Goal: Task Accomplishment & Management: Complete application form

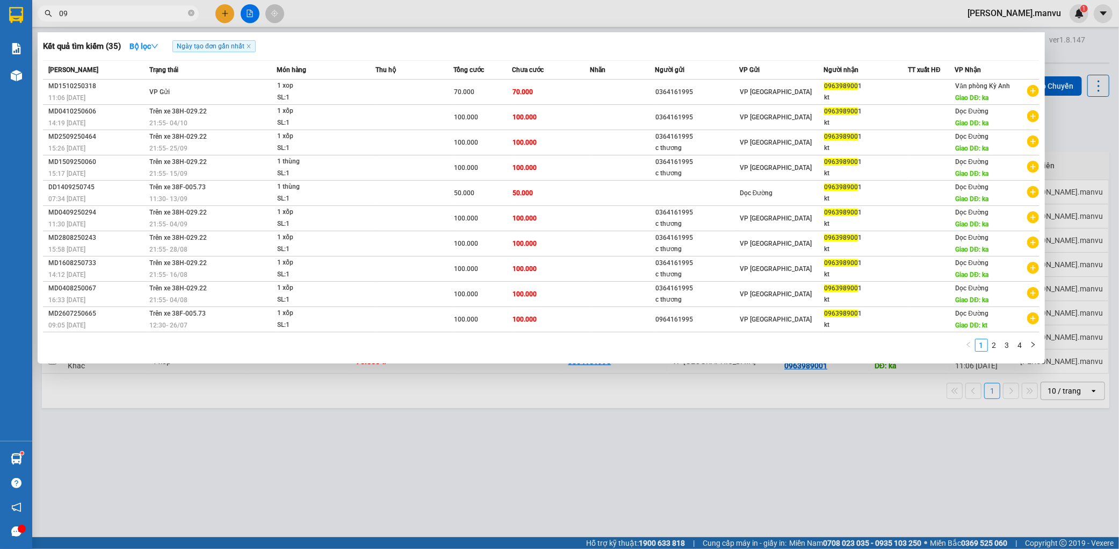
type input "0"
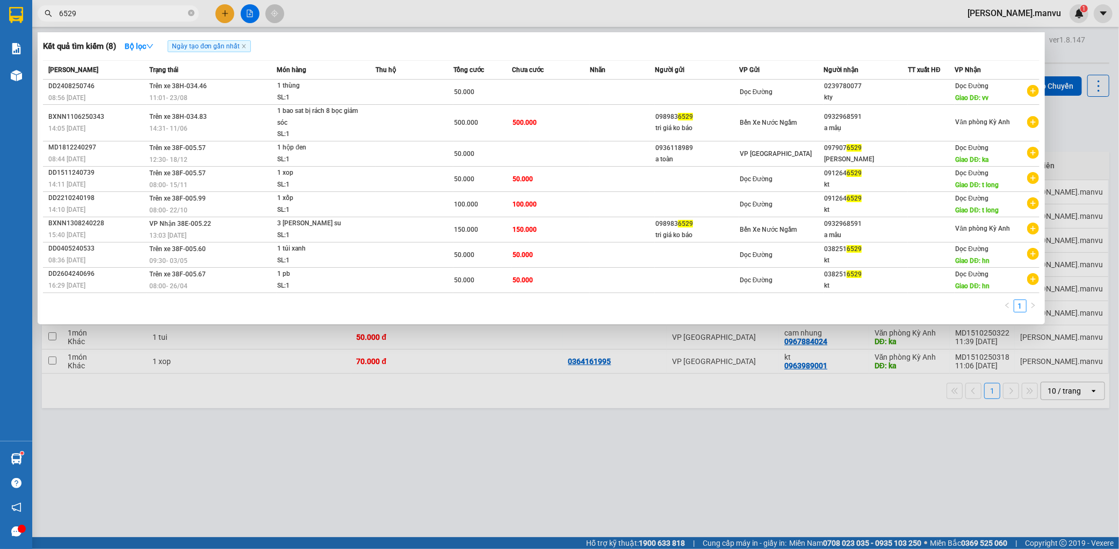
type input "6529"
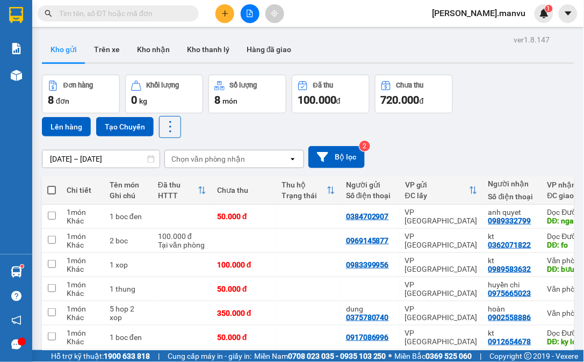
click at [219, 17] on button at bounding box center [224, 13] width 19 height 19
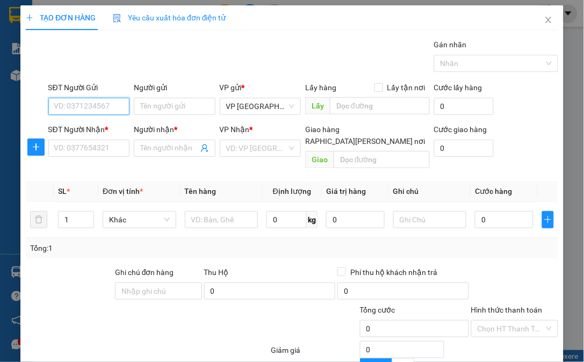
click at [107, 108] on input "SĐT Người Gửi" at bounding box center [89, 106] width 82 height 17
drag, startPoint x: 138, startPoint y: 97, endPoint x: 151, endPoint y: 102, distance: 14.0
click at [142, 97] on div "Người gửi" at bounding box center [175, 90] width 82 height 16
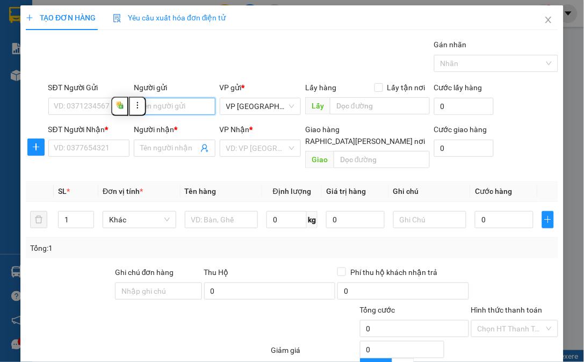
click at [154, 104] on input "Người gửi" at bounding box center [175, 106] width 82 height 17
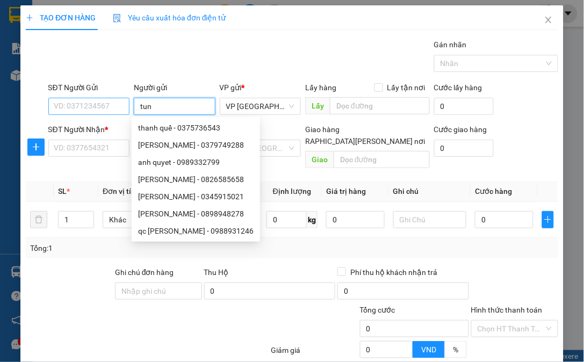
type input "tung"
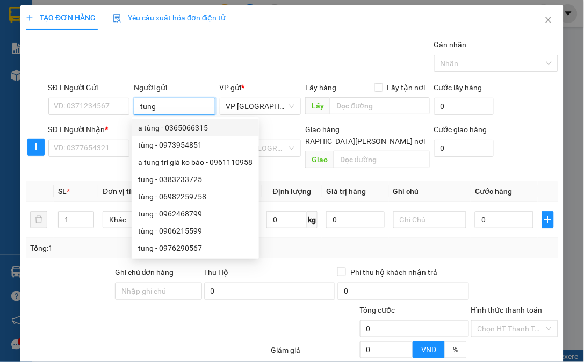
click at [149, 123] on div "a tùng - 0365066315" at bounding box center [195, 128] width 114 height 12
type input "0365066315"
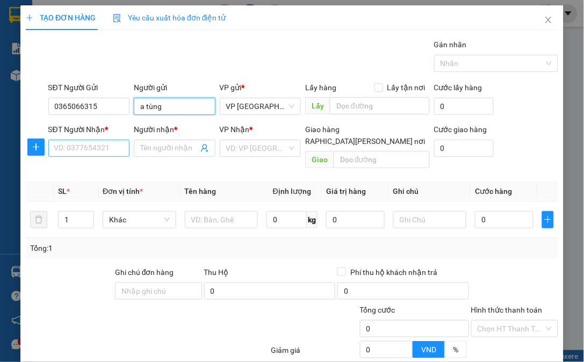
type input "a tùng"
click at [93, 149] on input "SĐT Người Nhận *" at bounding box center [89, 148] width 82 height 17
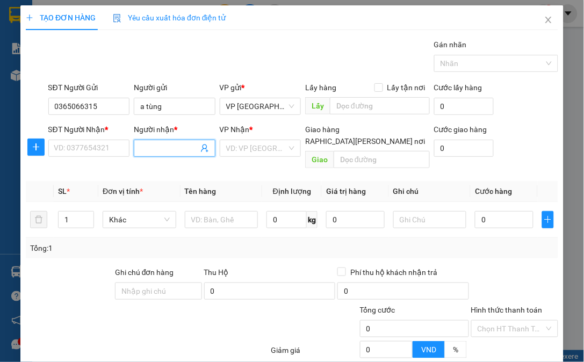
click at [155, 147] on input "Người nhận *" at bounding box center [169, 148] width 58 height 12
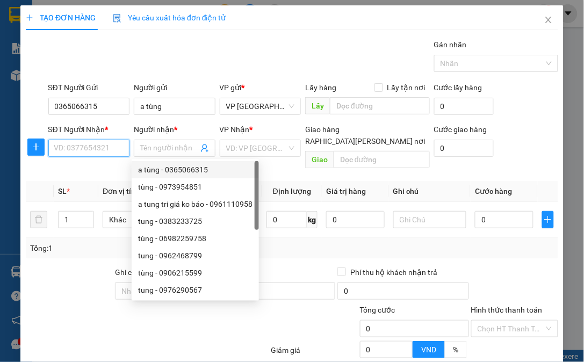
click at [108, 148] on input "SĐT Người Nhận *" at bounding box center [89, 148] width 82 height 17
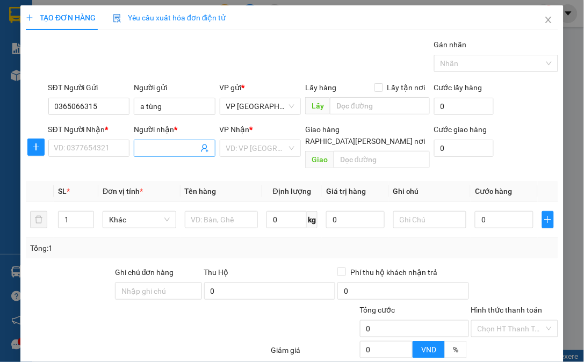
click at [148, 148] on input "Người nhận *" at bounding box center [169, 148] width 58 height 12
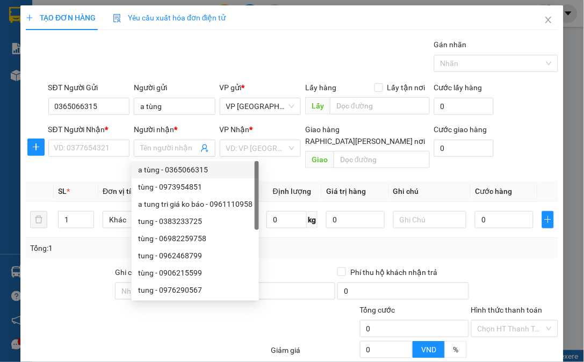
click at [83, 157] on div "SĐT Người Nhận * VD: 0377654321" at bounding box center [89, 143] width 82 height 38
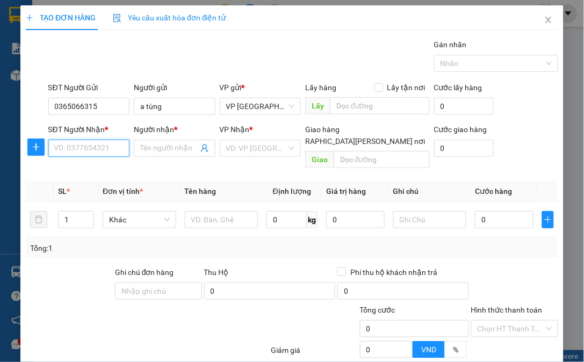
click at [88, 153] on input "SĐT Người Nhận *" at bounding box center [89, 148] width 82 height 17
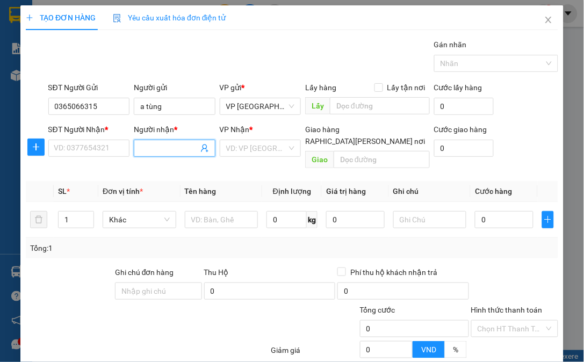
click at [147, 146] on input "Người nhận *" at bounding box center [169, 148] width 58 height 12
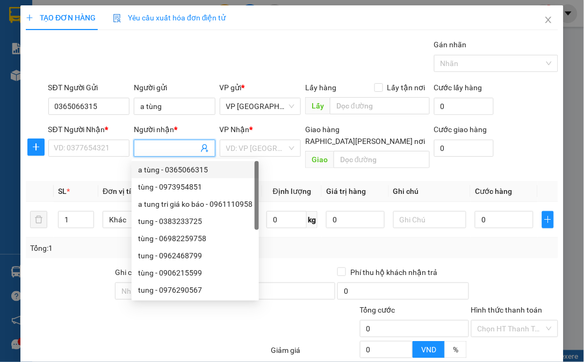
type input "a"
type input "them"
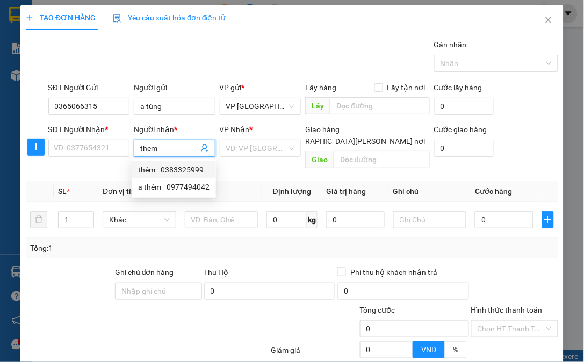
click at [166, 165] on div "thêm - 0383325999" at bounding box center [173, 170] width 71 height 12
type input "0383325999"
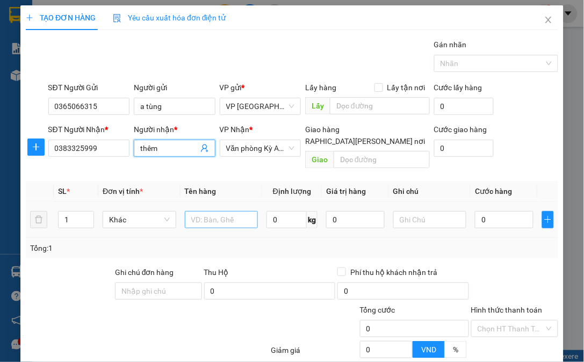
type input "thêm"
click at [228, 216] on input "text" at bounding box center [221, 219] width 73 height 17
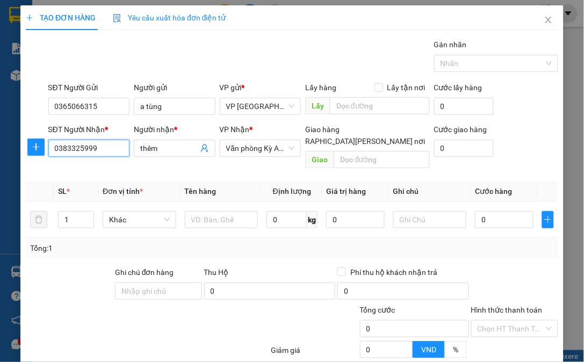
click at [110, 149] on input "0383325999" at bounding box center [89, 148] width 82 height 17
click at [109, 150] on input "0383325999" at bounding box center [89, 148] width 82 height 17
click at [157, 147] on input "thêm" at bounding box center [169, 148] width 58 height 12
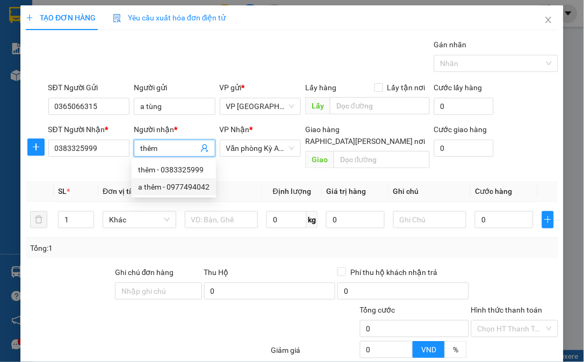
click at [201, 190] on div "a thêm - 0977494042" at bounding box center [173, 187] width 71 height 12
type input "0977494042"
type input "a thêm"
type input "rửa xe bình lợi"
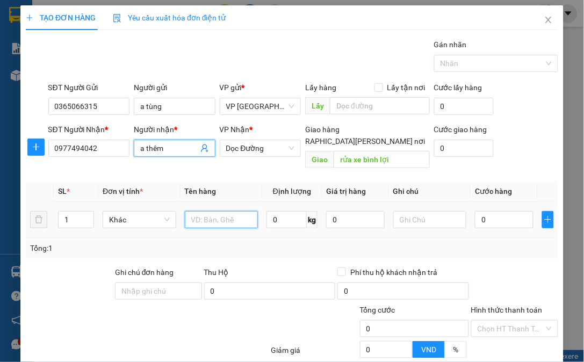
click at [205, 211] on input "text" at bounding box center [221, 219] width 73 height 17
type input "1 boc"
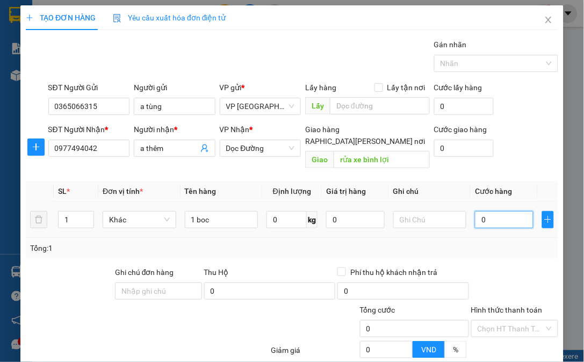
type input "005"
type input "5"
type input "0.050"
type input "50"
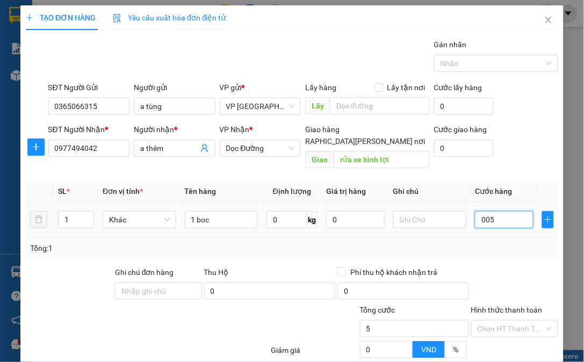
type input "50"
type input "00.500"
type input "500"
type input "0.005.000"
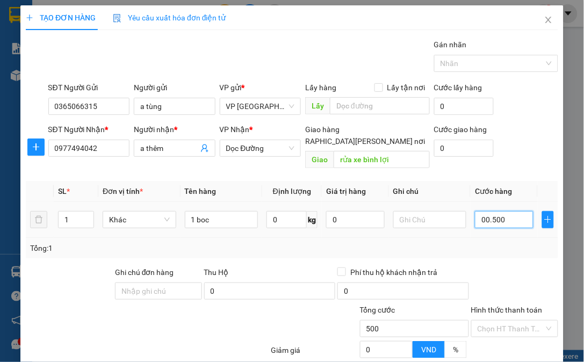
type input "5.000"
type input "000.050.000"
type input "50.000"
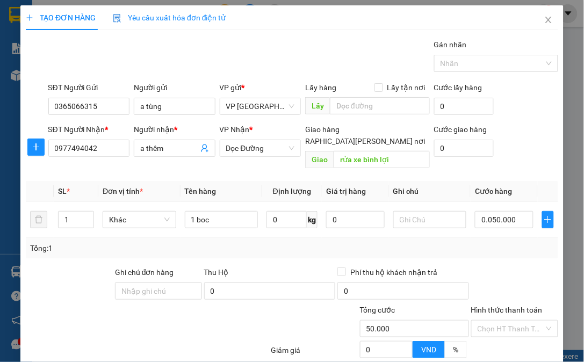
type input "50.000"
click at [410, 244] on div "Tổng: 1" at bounding box center [292, 248] width 533 height 20
click at [507, 321] on input "Hình thức thanh toán" at bounding box center [511, 329] width 67 height 16
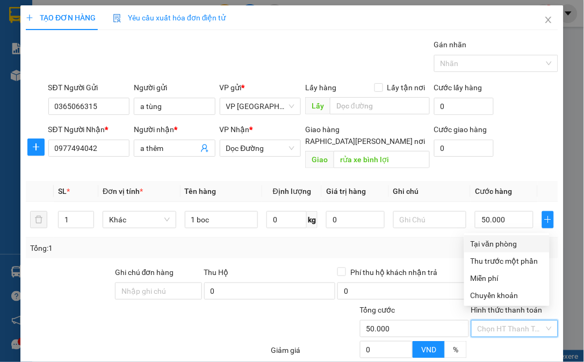
click at [495, 240] on div "Tại văn phòng" at bounding box center [507, 244] width 73 height 12
type input "0"
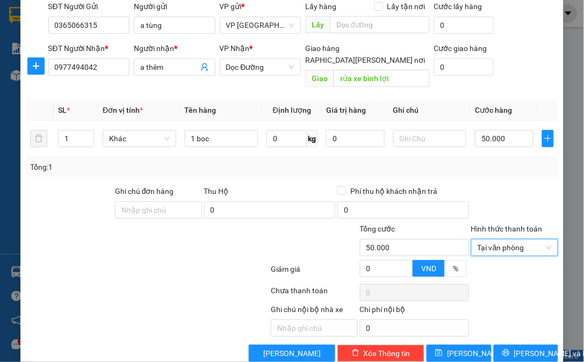
scroll to position [90, 0]
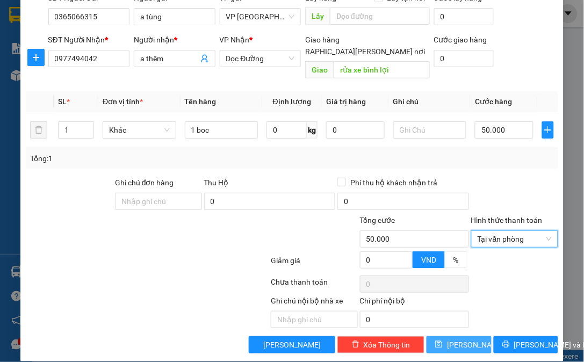
click at [464, 336] on button "[PERSON_NAME]" at bounding box center [459, 344] width 64 height 17
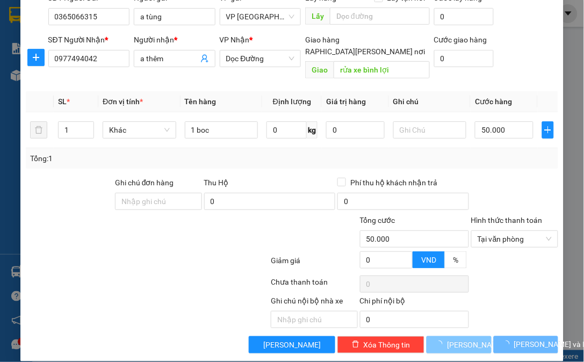
type input "0"
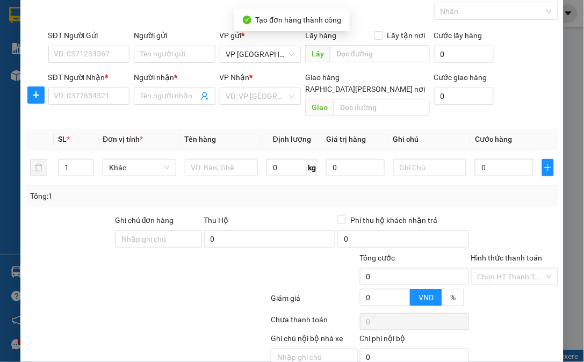
scroll to position [0, 0]
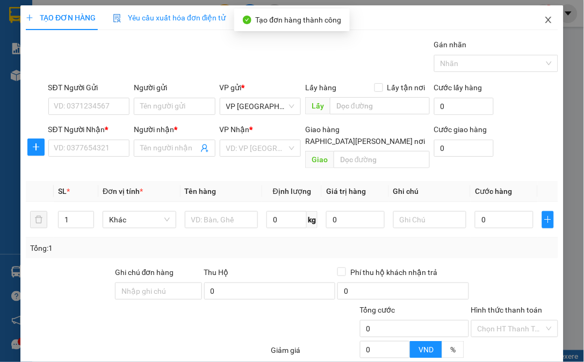
click at [540, 15] on span "Close" at bounding box center [549, 20] width 30 height 30
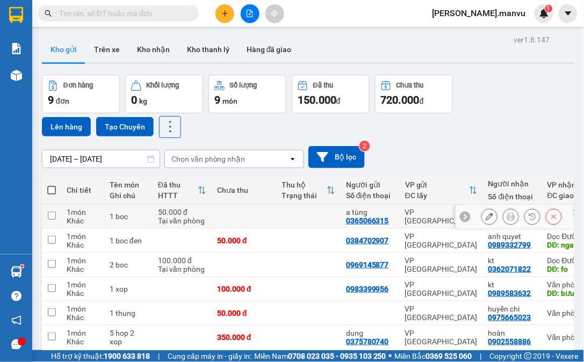
click at [507, 220] on icon at bounding box center [511, 217] width 8 height 8
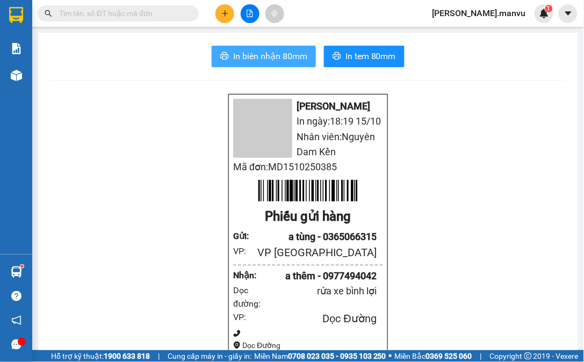
click at [296, 53] on span "In biên nhận 80mm" at bounding box center [270, 55] width 74 height 13
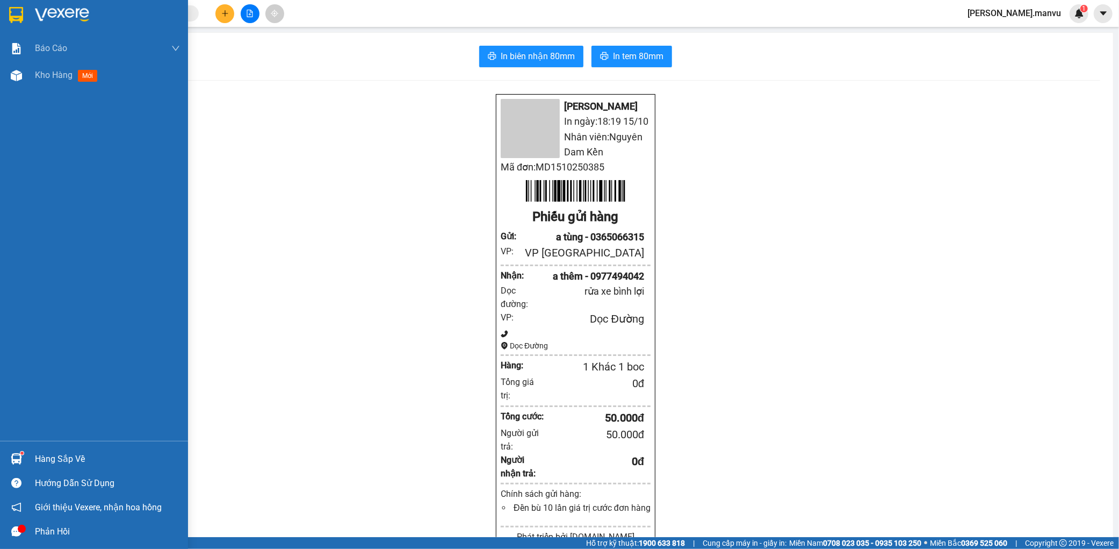
click at [95, 9] on div at bounding box center [107, 15] width 145 height 16
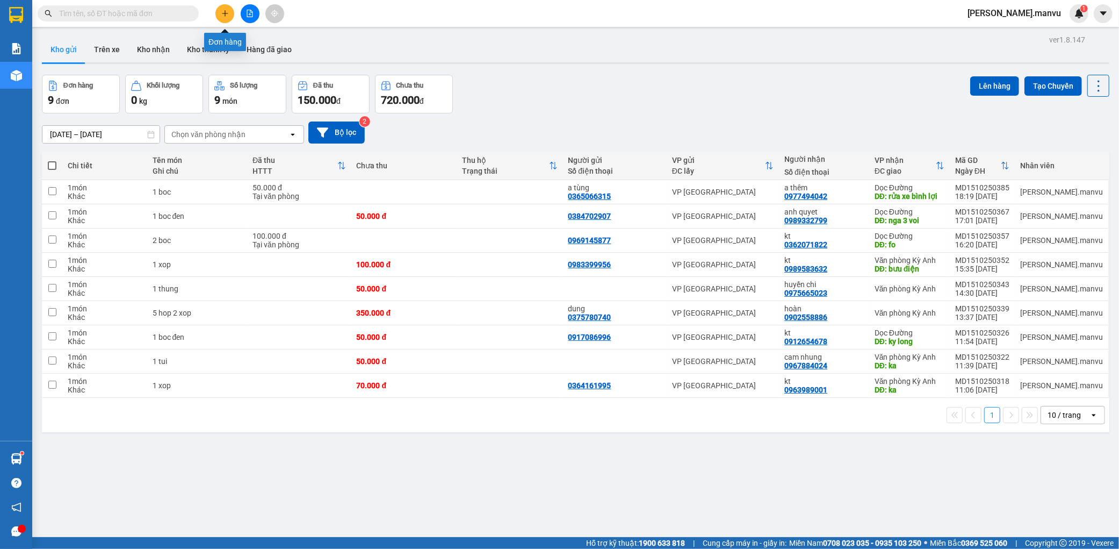
click at [227, 15] on icon "plus" at bounding box center [225, 14] width 8 height 8
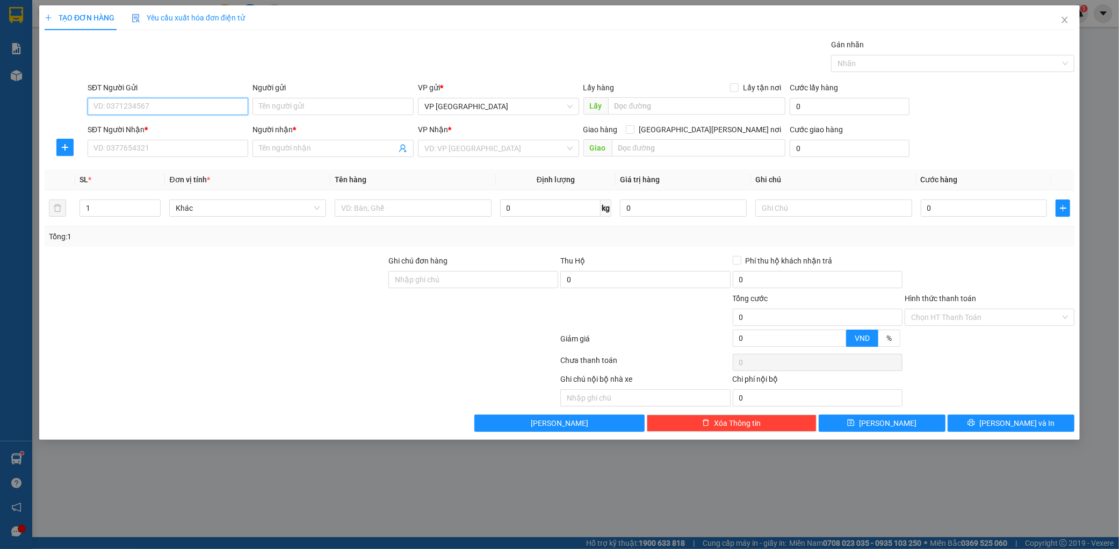
click at [134, 110] on input "SĐT Người Gửi" at bounding box center [168, 106] width 161 height 17
click at [135, 150] on input "SĐT Người Nhận *" at bounding box center [168, 148] width 161 height 17
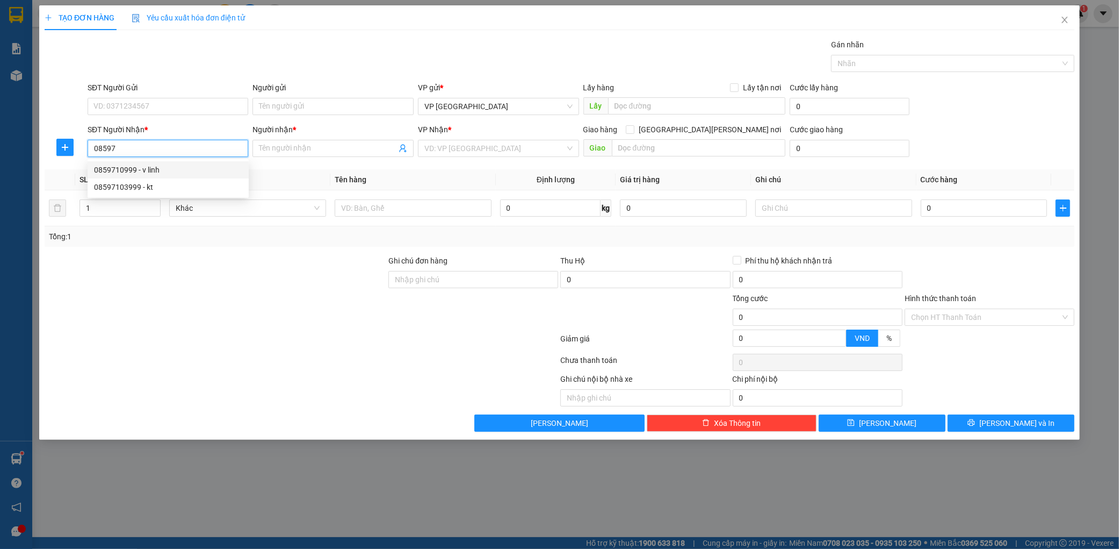
click at [143, 168] on div "0859710999 - v linh" at bounding box center [168, 170] width 148 height 12
type input "0859710999"
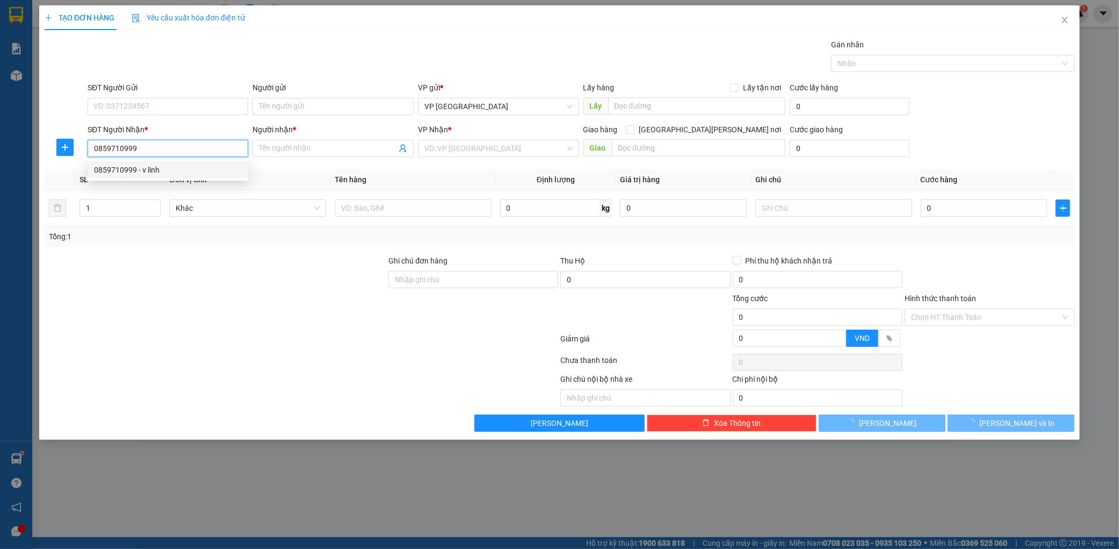
type input "v linh"
type input "ky hoa"
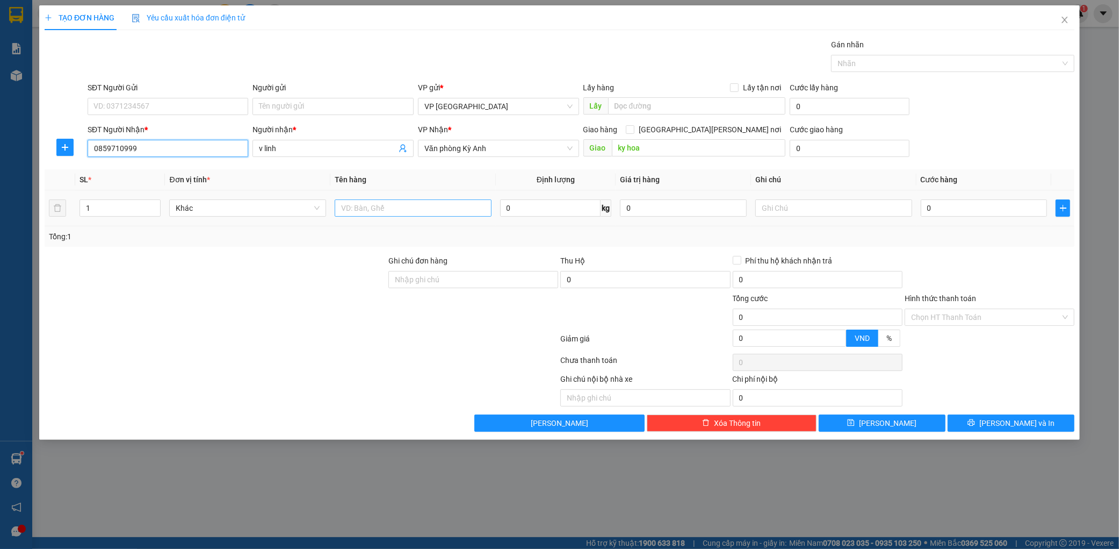
type input "0859710999"
click at [426, 205] on input "text" at bounding box center [413, 207] width 157 height 17
type input "1 hop"
type input "5"
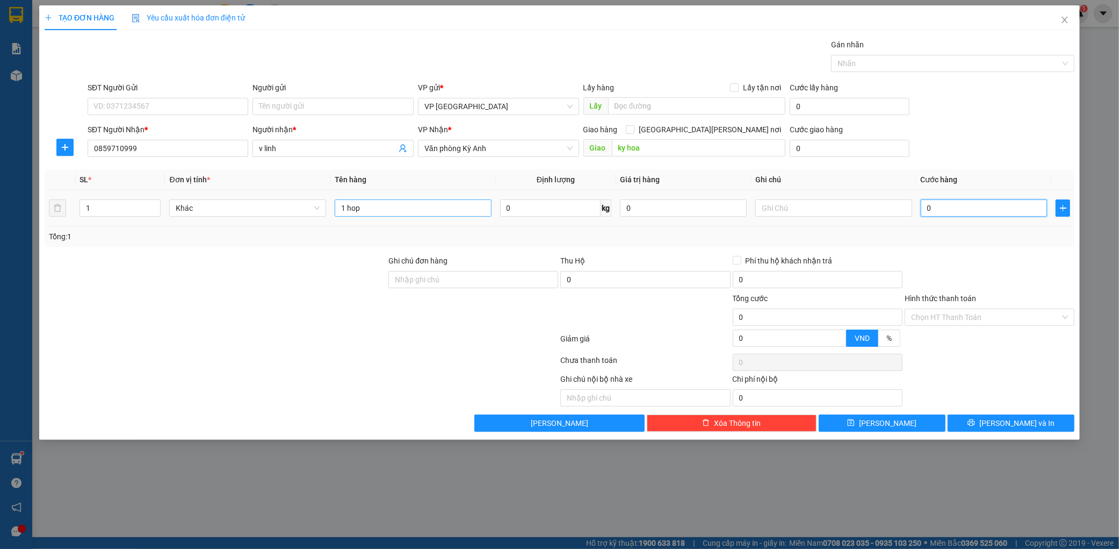
type input "5"
type input "50"
type input "500"
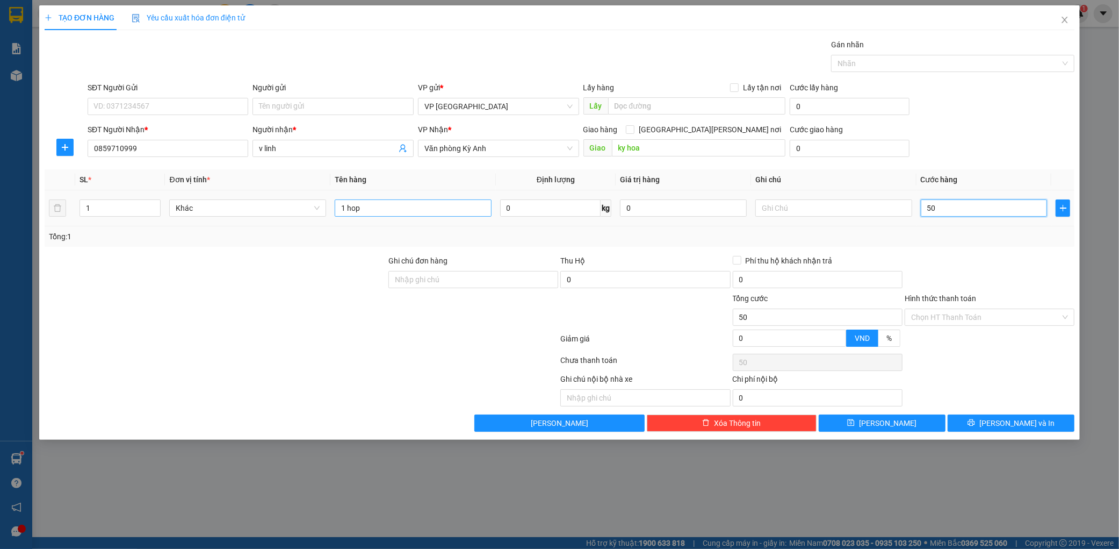
type input "500"
type input "5.000"
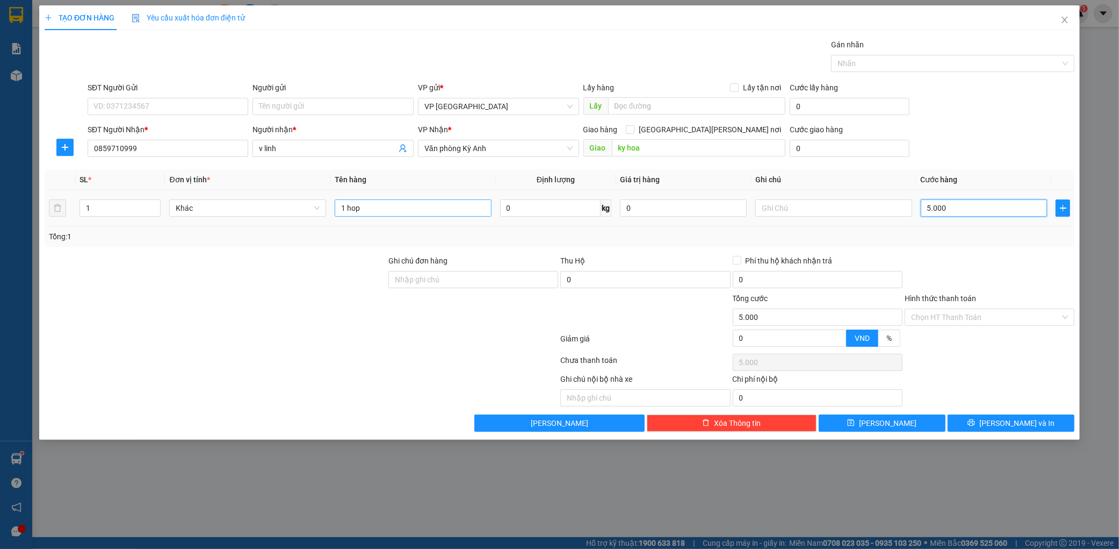
type input "50.000"
click at [1027, 420] on span "[PERSON_NAME] và In" at bounding box center [1017, 423] width 75 height 12
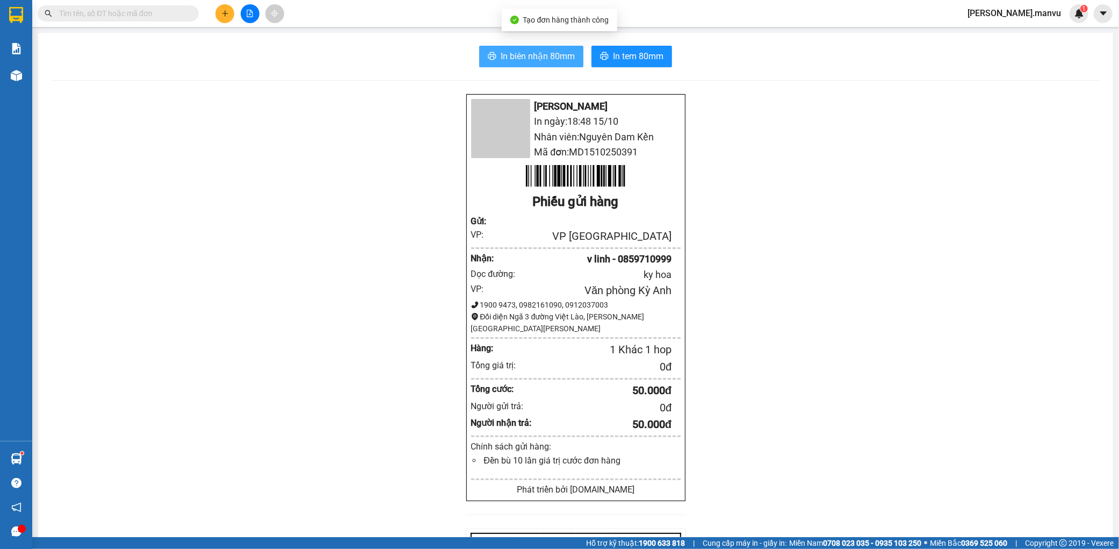
click at [529, 60] on span "In biên nhận 80mm" at bounding box center [538, 55] width 74 height 13
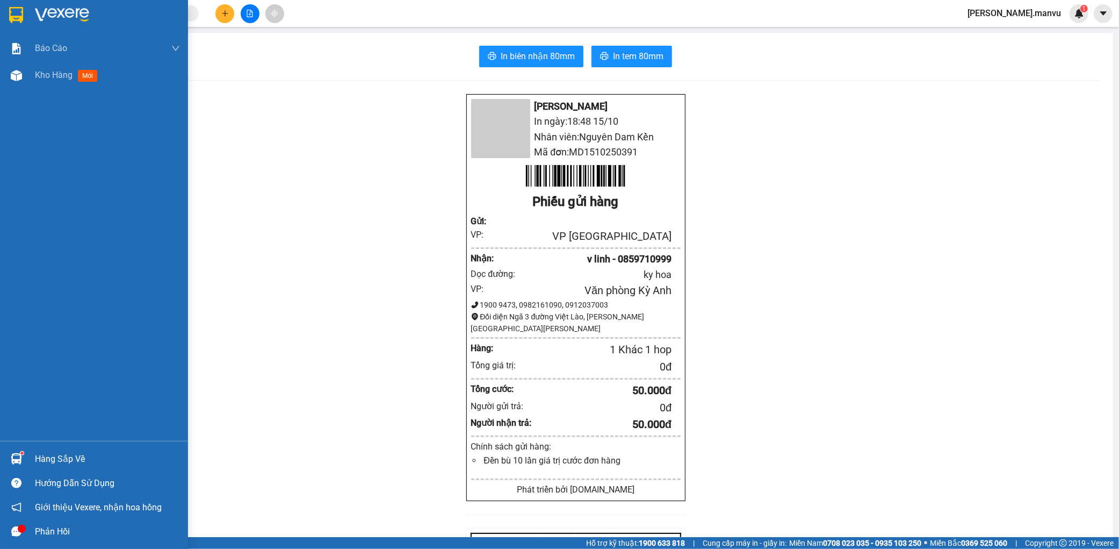
click at [74, 17] on img at bounding box center [62, 15] width 54 height 16
